Goal: Task Accomplishment & Management: Use online tool/utility

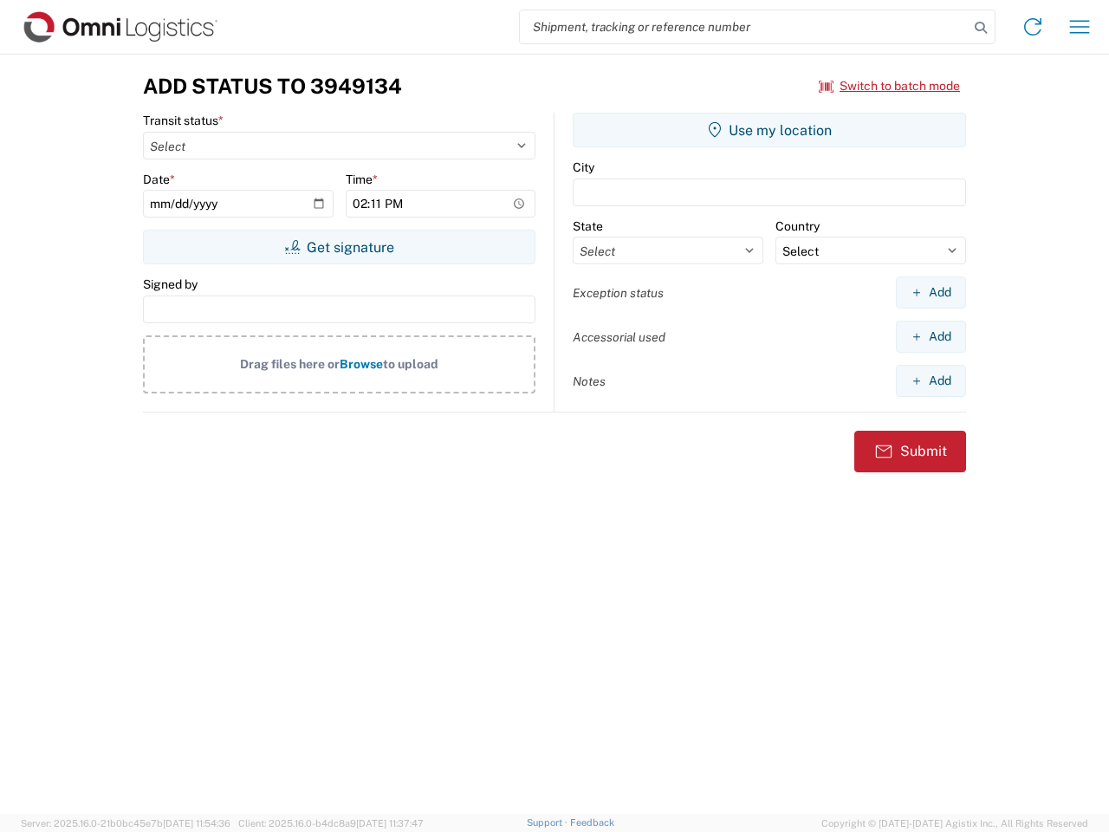
click at [744, 27] on input "search" at bounding box center [744, 26] width 449 height 33
click at [981, 28] on icon at bounding box center [981, 28] width 24 height 24
click at [1033, 27] on icon at bounding box center [1033, 27] width 28 height 28
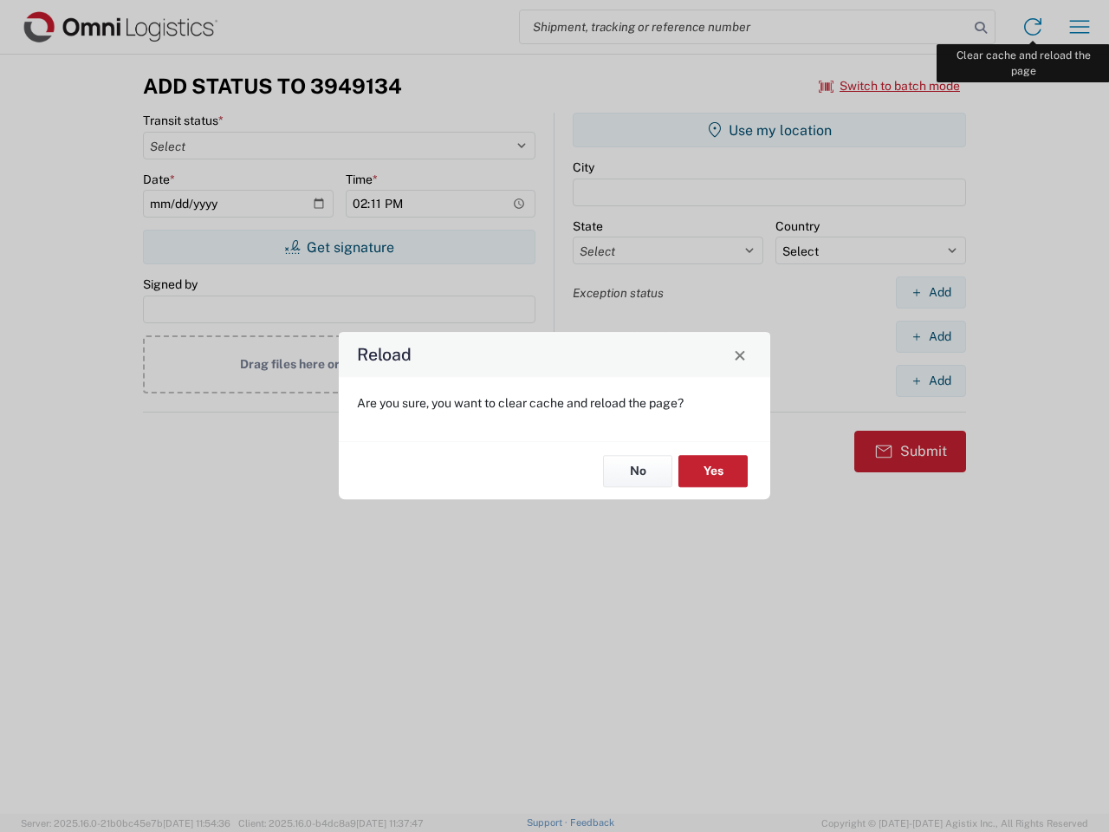
click at [1079, 27] on div "Reload Are you sure, you want to clear cache and reload the page? No Yes" at bounding box center [554, 416] width 1109 height 832
click at [890, 86] on div "Reload Are you sure, you want to clear cache and reload the page? No Yes" at bounding box center [554, 416] width 1109 height 832
click at [339, 247] on div "Reload Are you sure, you want to clear cache and reload the page? No Yes" at bounding box center [554, 416] width 1109 height 832
click at [769, 130] on div "Reload Are you sure, you want to clear cache and reload the page? No Yes" at bounding box center [554, 416] width 1109 height 832
click at [930, 292] on div "Reload Are you sure, you want to clear cache and reload the page? No Yes" at bounding box center [554, 416] width 1109 height 832
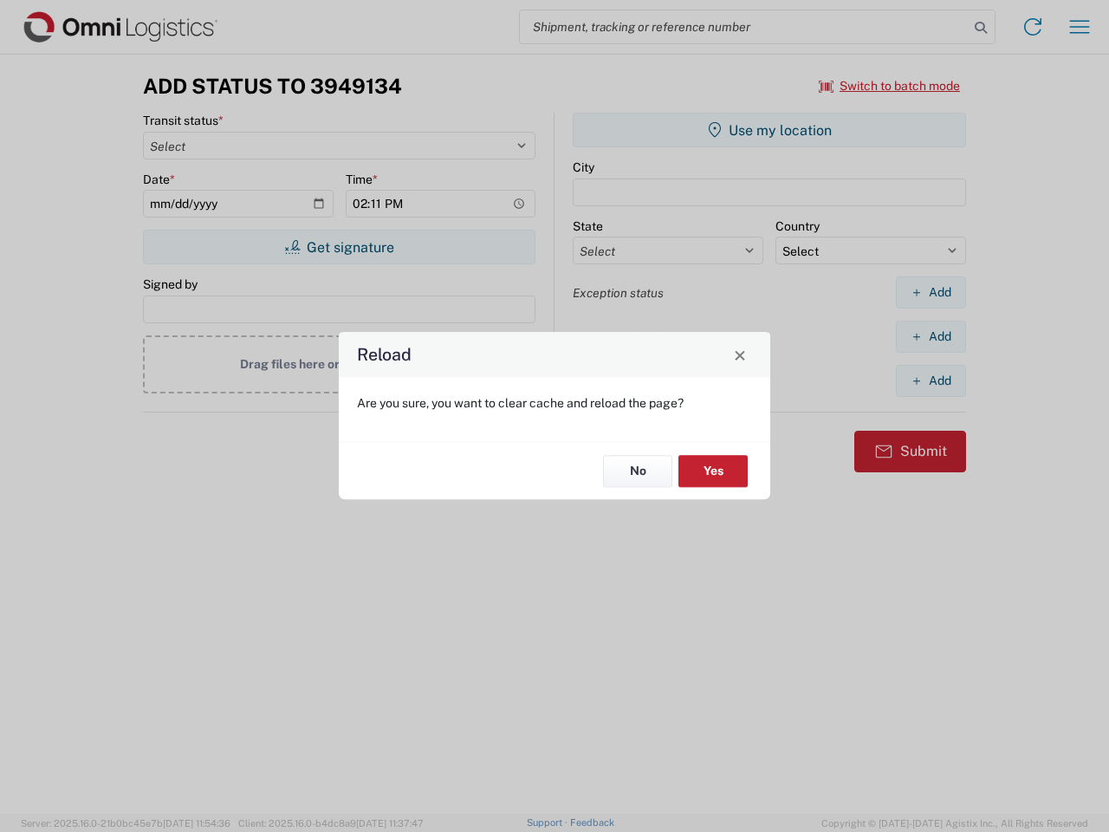
click at [930, 336] on div "Reload Are you sure, you want to clear cache and reload the page? No Yes" at bounding box center [554, 416] width 1109 height 832
click at [930, 380] on div "Reload Are you sure, you want to clear cache and reload the page? No Yes" at bounding box center [554, 416] width 1109 height 832
